Goal: Navigation & Orientation: Find specific page/section

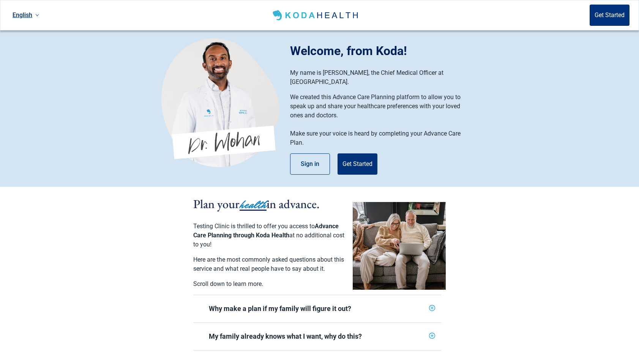
click at [28, 9] on link "English" at bounding box center [25, 15] width 33 height 13
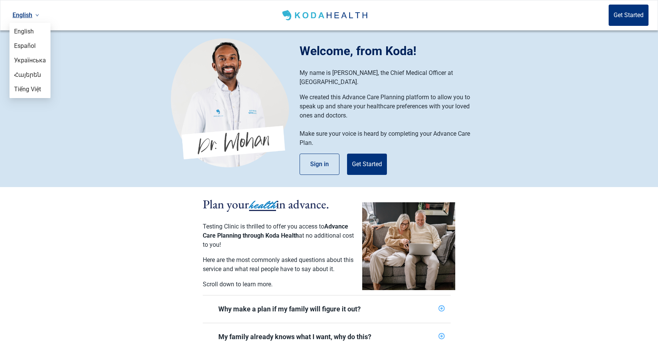
click at [49, 187] on section "Plan your health in advance. Testing Clinic is thrilled to offer you access to …" at bounding box center [329, 296] width 658 height 219
click at [22, 16] on link "English" at bounding box center [25, 15] width 33 height 13
click at [40, 88] on span "Tiếng Việt" at bounding box center [30, 89] width 32 height 8
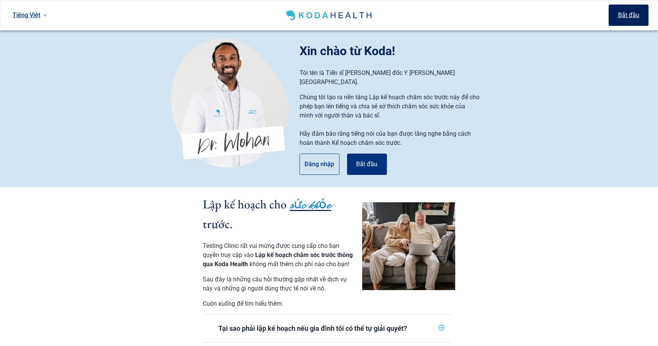
click at [620, 18] on button "Bắt đầu" at bounding box center [629, 15] width 40 height 21
click at [35, 14] on link "Tiếng Việt" at bounding box center [29, 15] width 41 height 13
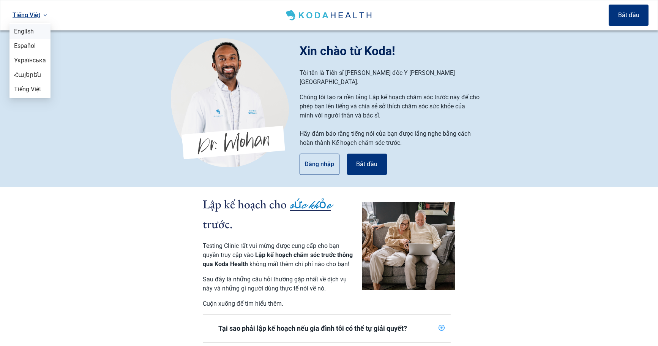
click at [38, 30] on span "English" at bounding box center [30, 31] width 32 height 8
